Goal: Navigation & Orientation: Find specific page/section

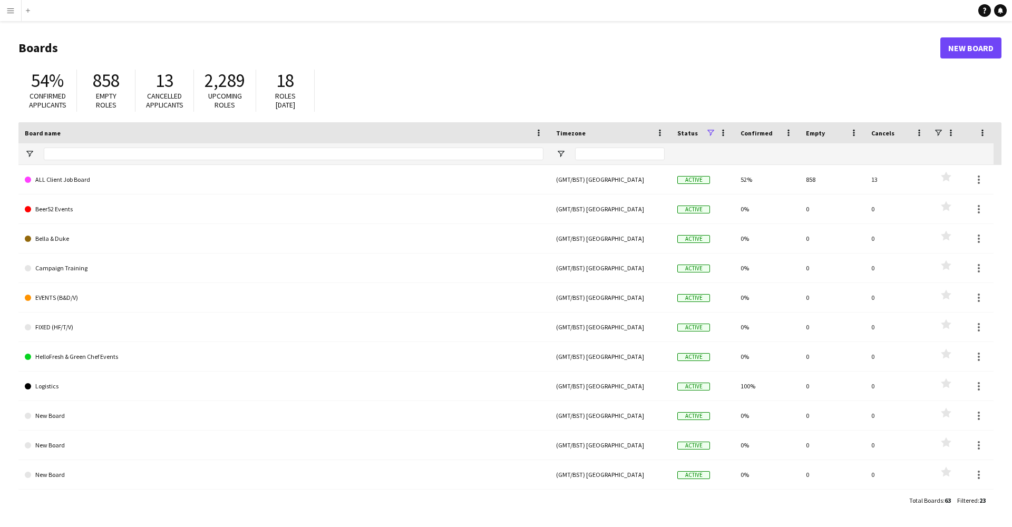
click at [11, 8] on app-icon "Menu" at bounding box center [10, 10] width 8 height 8
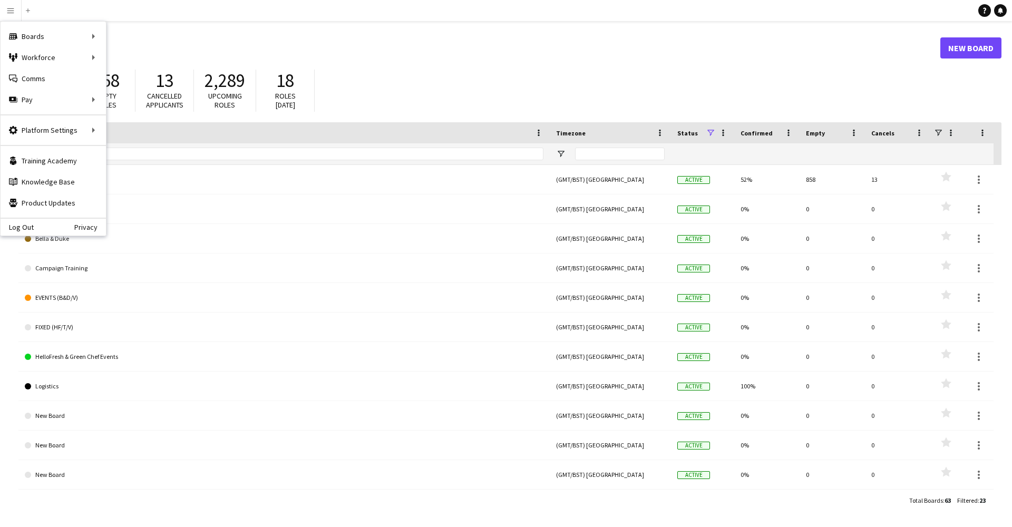
click at [57, 15] on app-navbar "Menu Boards Boards Boards All jobs Status Workforce Workforce My Workforce Recr…" at bounding box center [506, 10] width 1012 height 21
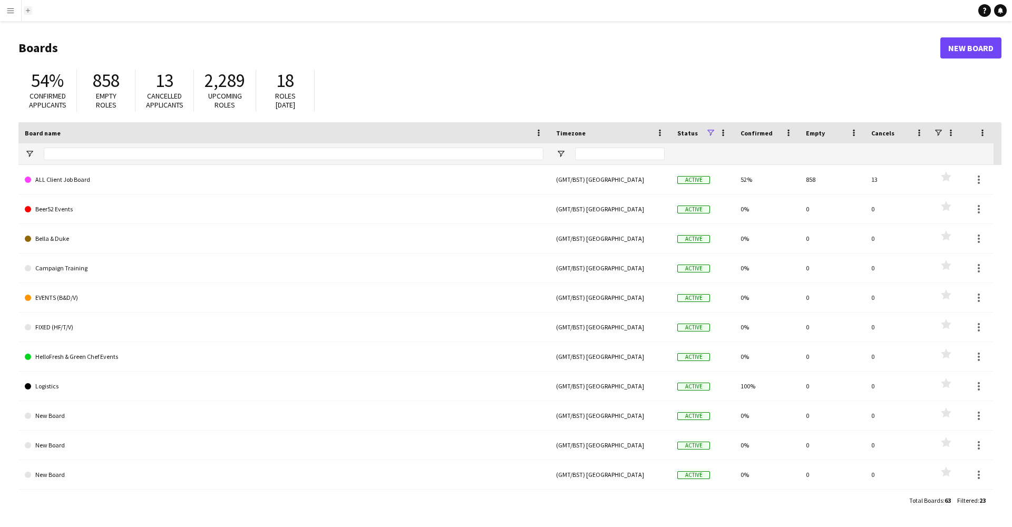
click at [27, 11] on app-icon "Add" at bounding box center [28, 10] width 4 height 4
click at [31, 10] on button "Add" at bounding box center [28, 10] width 8 height 8
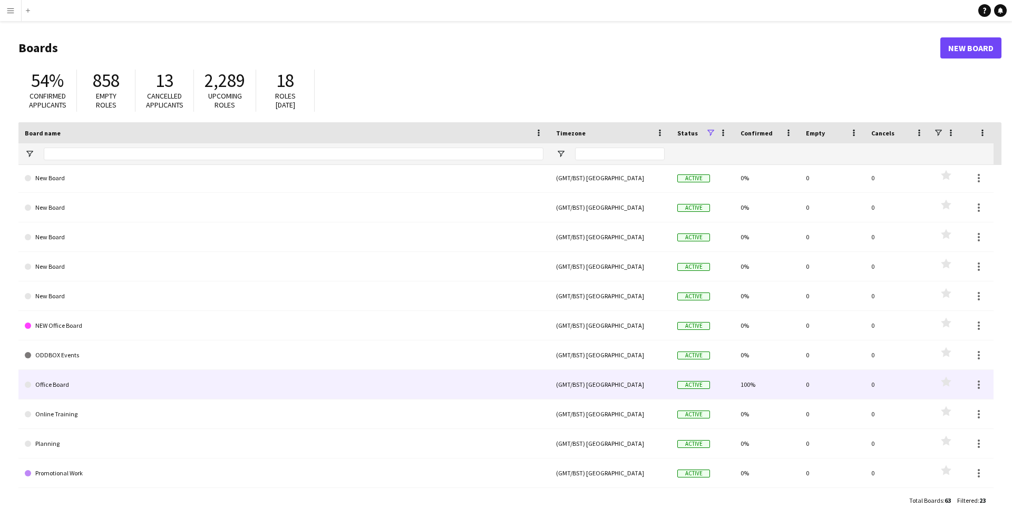
click at [61, 381] on link "Office Board" at bounding box center [284, 385] width 518 height 30
